Goal: Transaction & Acquisition: Subscribe to service/newsletter

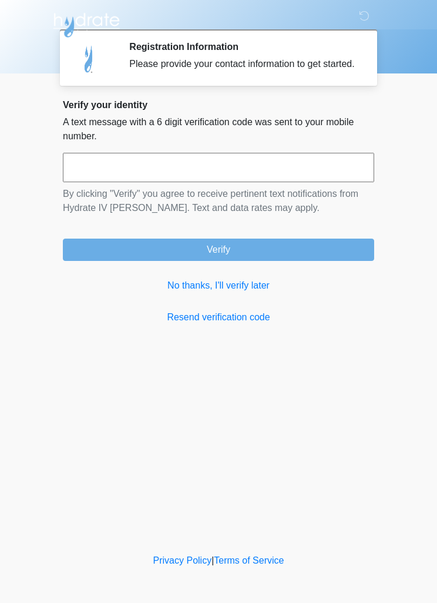
click at [240, 292] on link "No thanks, I'll verify later" at bounding box center [218, 285] width 311 height 14
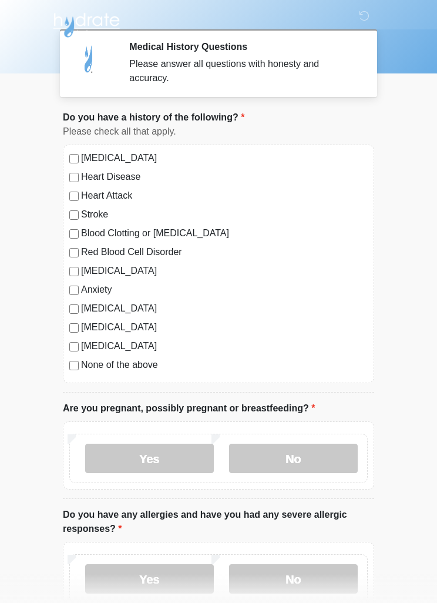
click at [150, 369] on label "None of the above" at bounding box center [224, 365] width 287 height 14
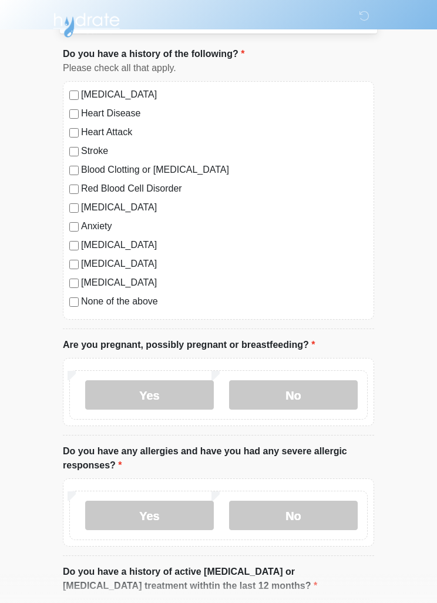
scroll to position [66, 0]
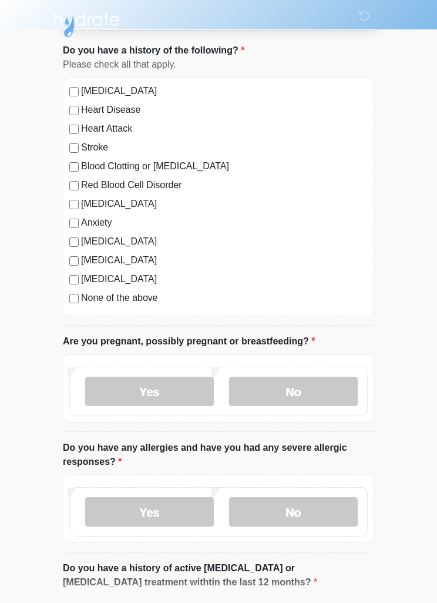
click at [314, 396] on label "No" at bounding box center [293, 391] width 129 height 29
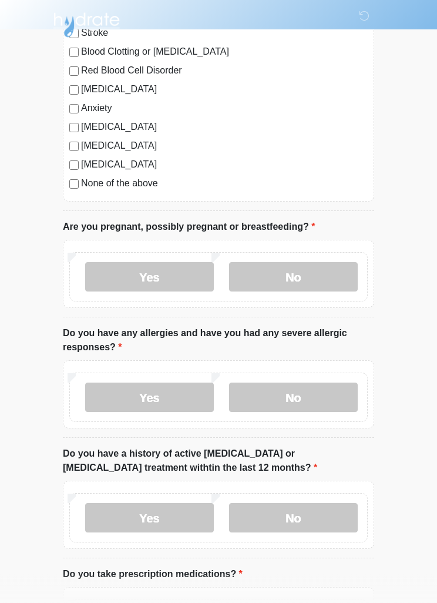
scroll to position [181, 0]
click at [304, 410] on label "No" at bounding box center [293, 396] width 129 height 29
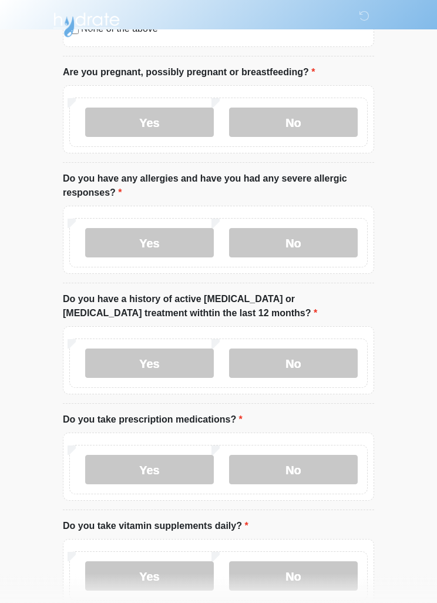
scroll to position [336, 0]
click at [315, 361] on label "No" at bounding box center [293, 362] width 129 height 29
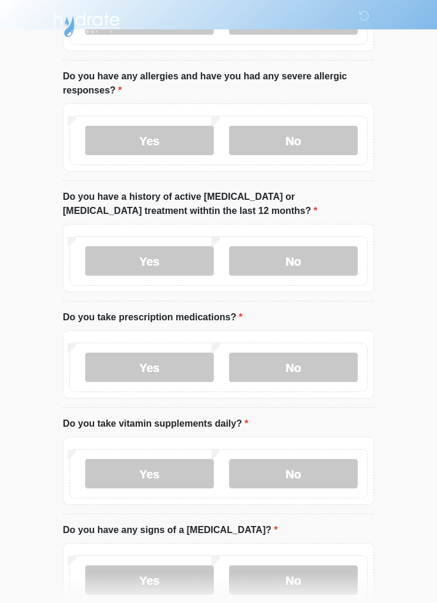
scroll to position [446, 0]
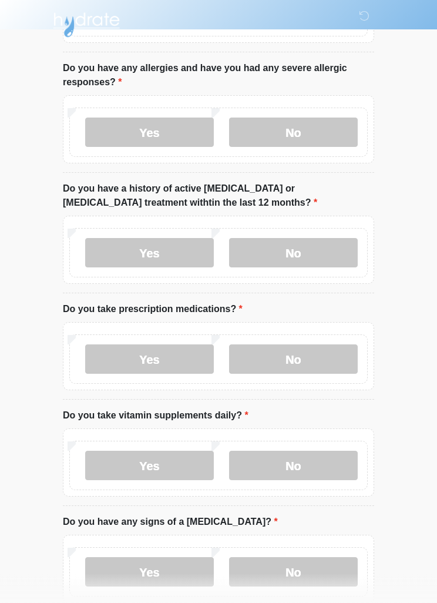
click at [318, 353] on label "No" at bounding box center [293, 359] width 129 height 29
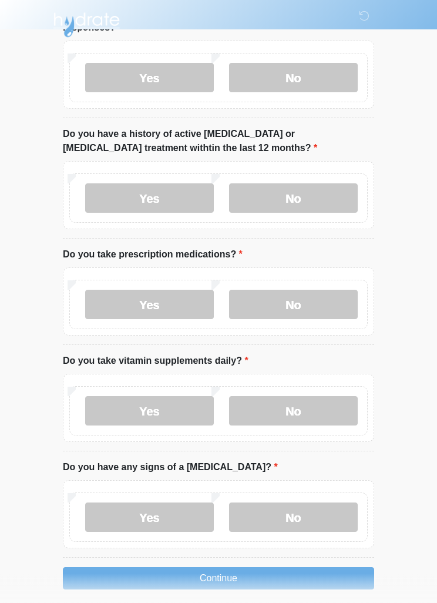
scroll to position [512, 0]
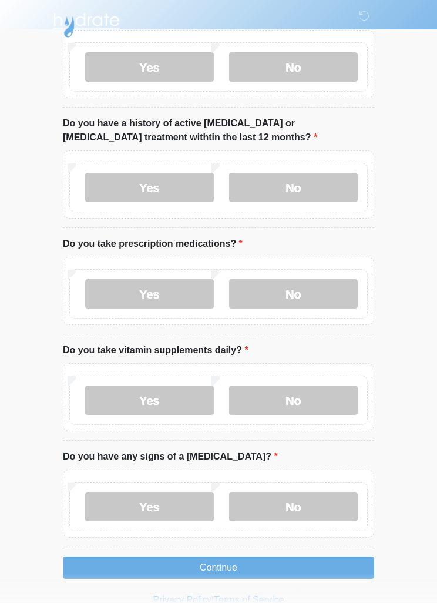
click at [315, 403] on label "No" at bounding box center [293, 399] width 129 height 29
click at [333, 506] on label "No" at bounding box center [293, 506] width 129 height 29
click at [310, 567] on button "Continue" at bounding box center [218, 567] width 311 height 22
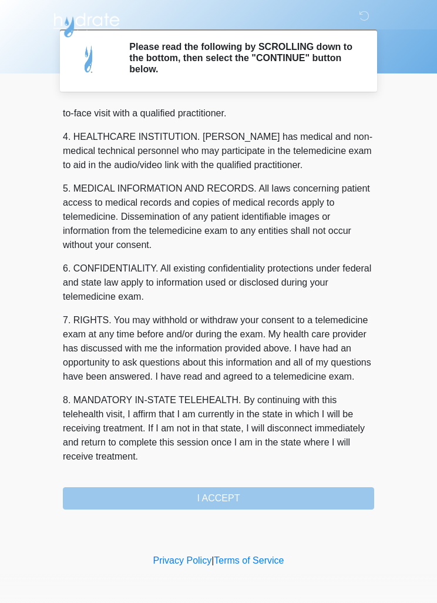
scroll to position [328, 0]
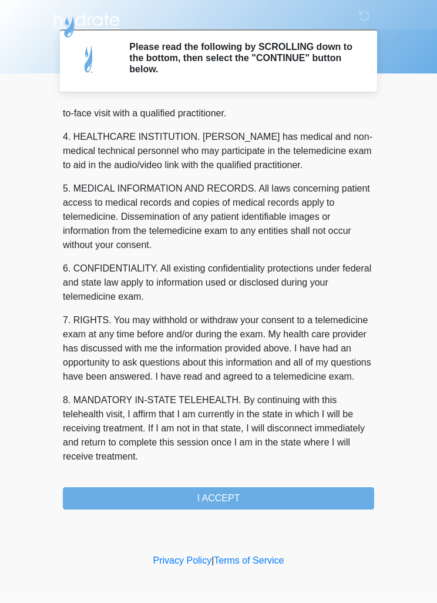
click at [268, 506] on button "I ACCEPT" at bounding box center [218, 498] width 311 height 22
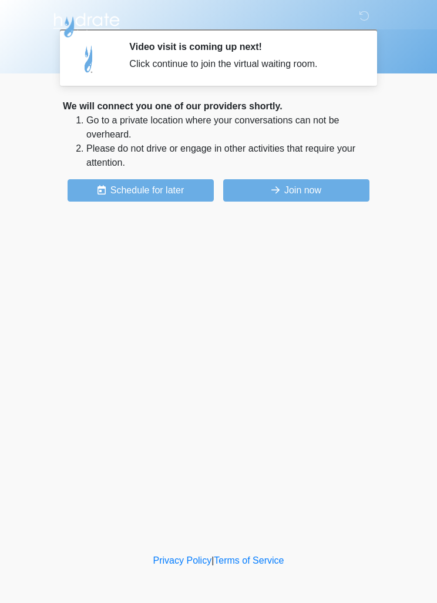
click at [325, 198] on button "Join now" at bounding box center [296, 190] width 146 height 22
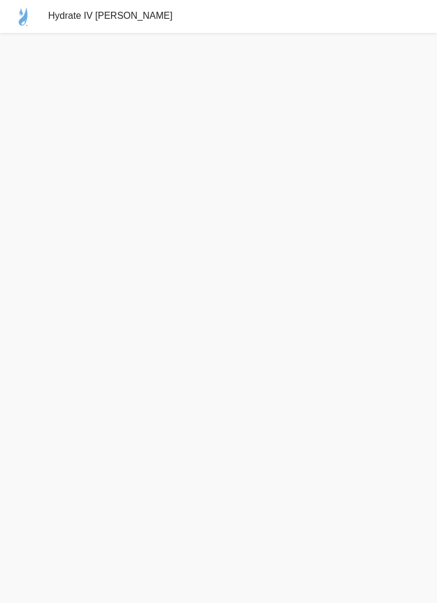
click at [138, 5] on div "Hydrate IV Bar - Chandler" at bounding box center [218, 16] width 437 height 33
